Goal: Check status: Check status

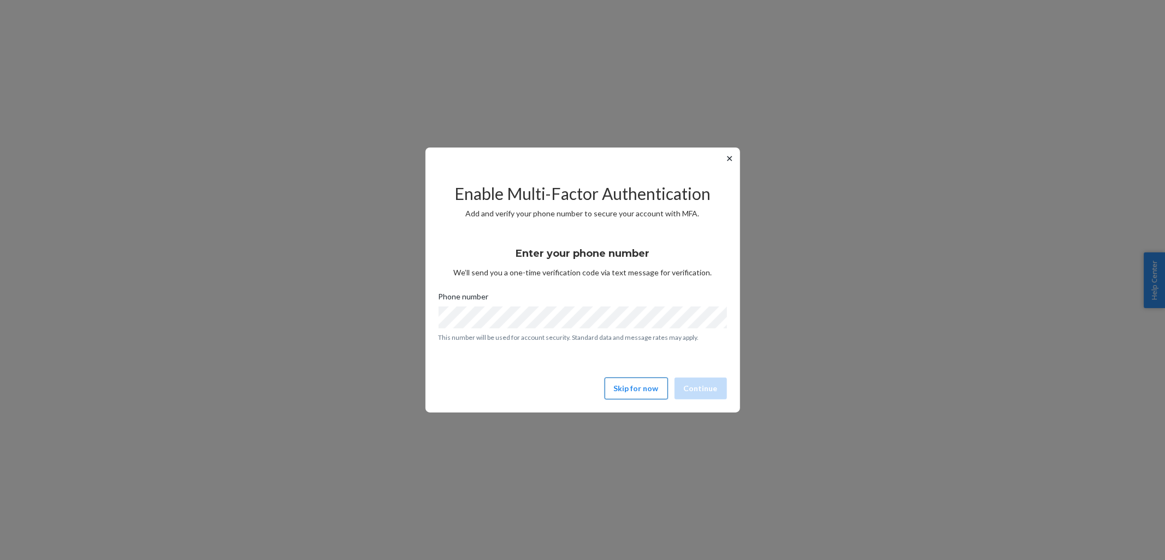
click at [643, 390] on button "Skip for now" at bounding box center [636, 388] width 63 height 22
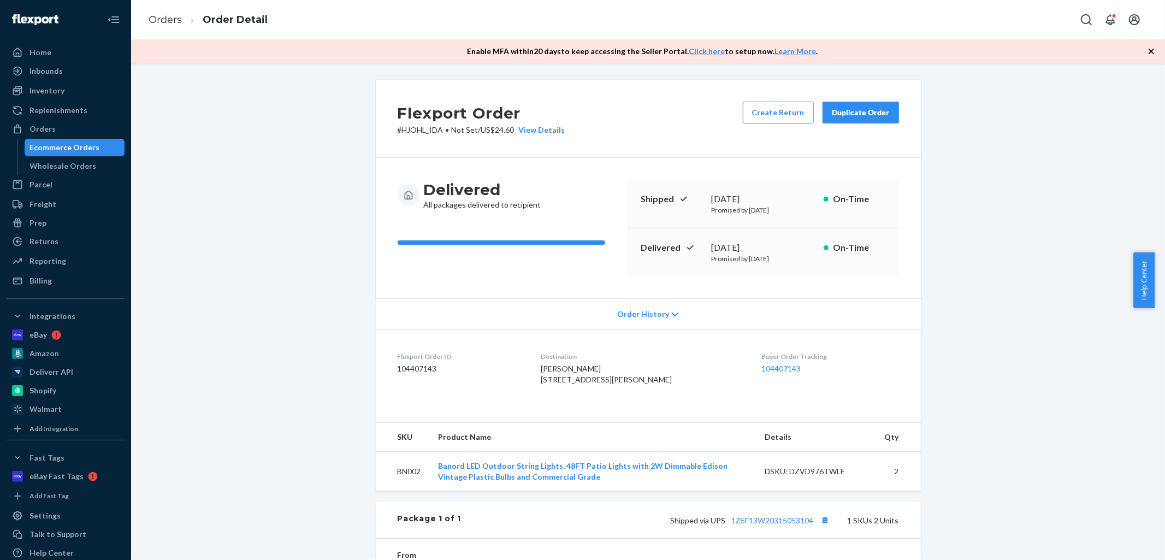
click at [1096, 229] on div "Flexport Order # HJOHL_IDA • Not Set / US$24.60 View Details Create Return Dupl…" at bounding box center [648, 398] width 1018 height 637
click at [1151, 50] on icon "button" at bounding box center [1151, 51] width 11 height 11
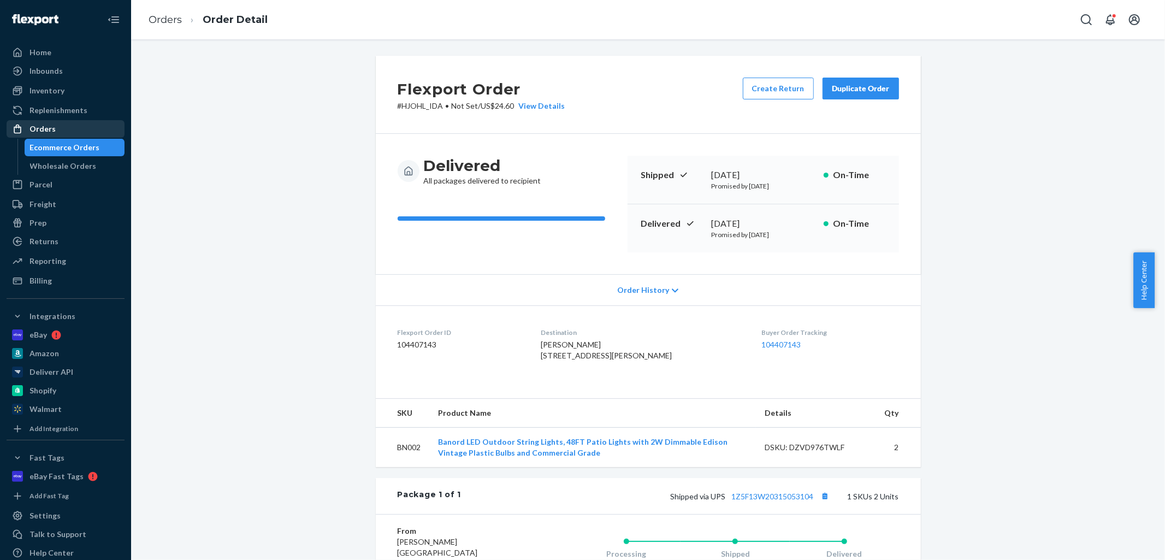
click at [42, 121] on div "Orders" at bounding box center [66, 128] width 116 height 15
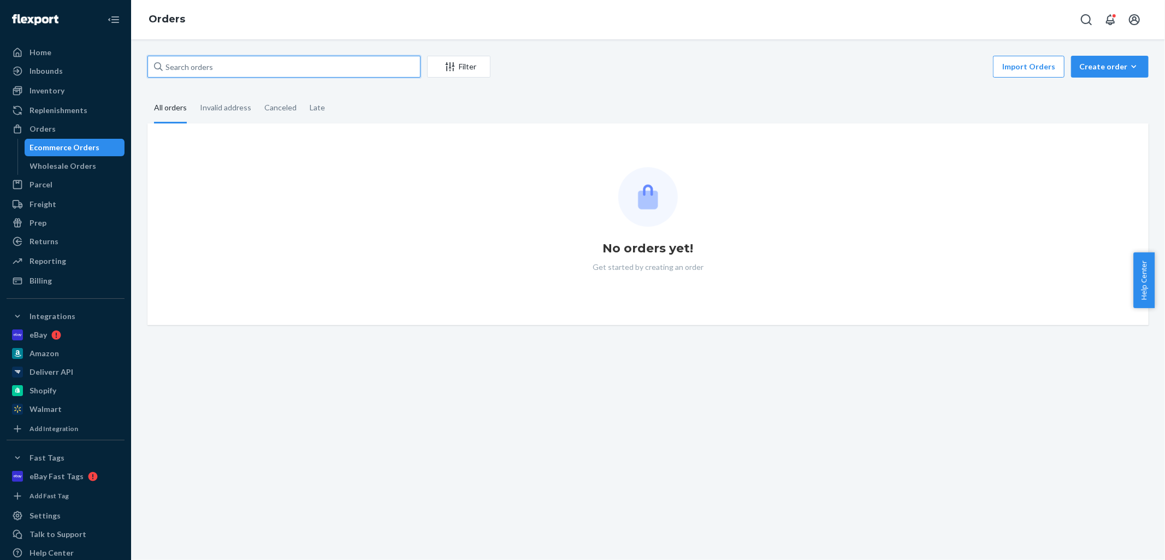
click at [211, 68] on input "text" at bounding box center [283, 67] width 273 height 22
click at [270, 67] on input "text" at bounding box center [283, 67] width 273 height 22
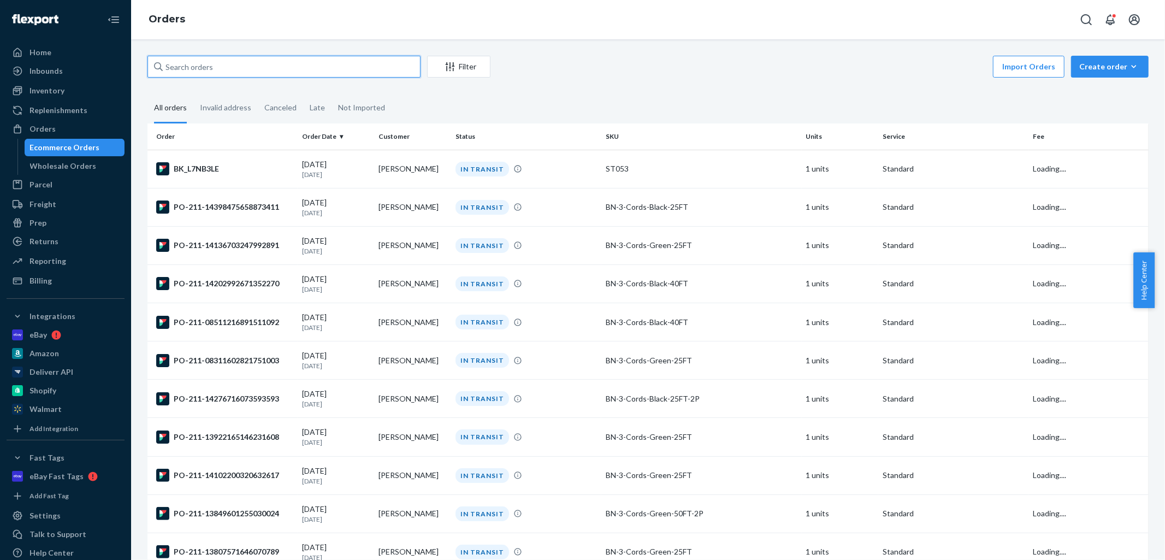
paste input "[PERSON_NAME]"
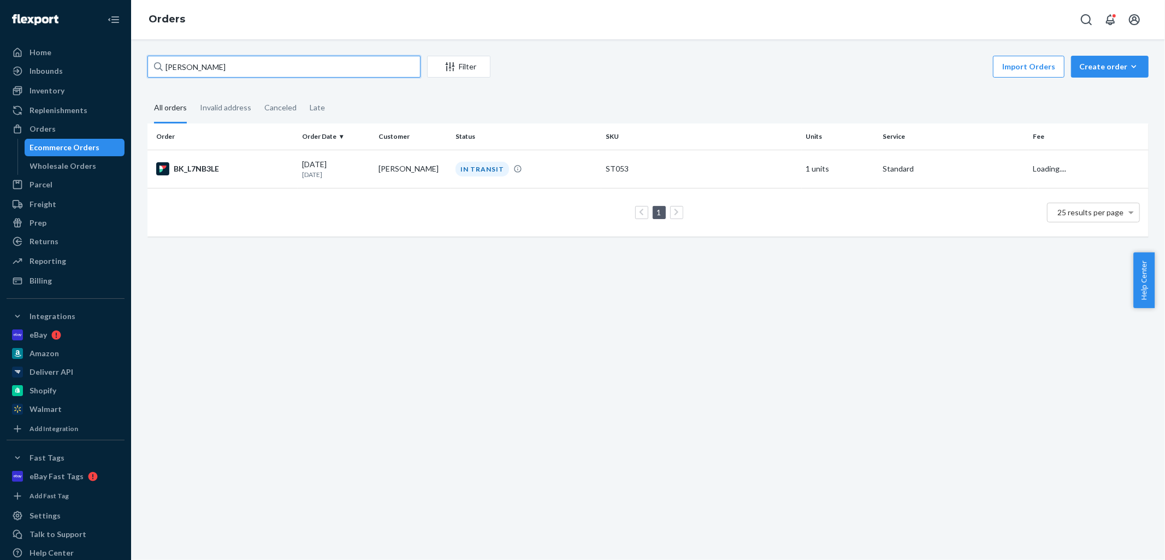
type input "[PERSON_NAME]"
click at [380, 166] on td "[PERSON_NAME]" at bounding box center [412, 169] width 77 height 38
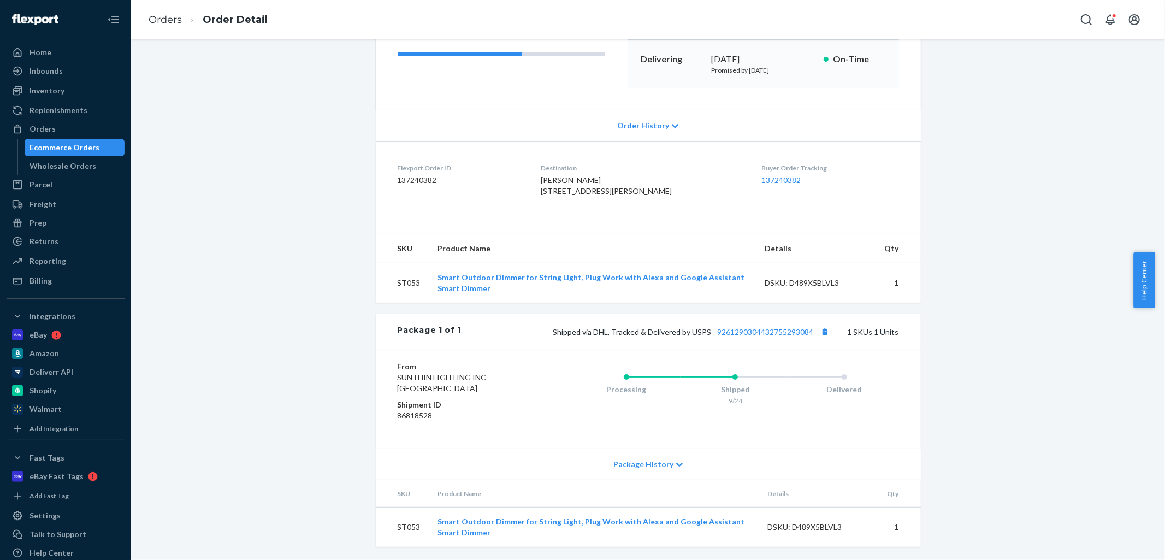
scroll to position [186, 0]
click at [823, 332] on button "Copy tracking number" at bounding box center [825, 331] width 14 height 14
